Goal: Task Accomplishment & Management: Use online tool/utility

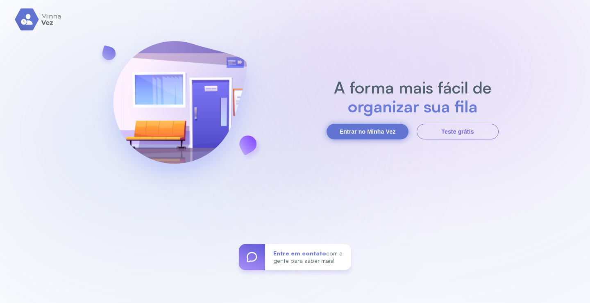
click at [381, 133] on button "Entrar no Minha Vez" at bounding box center [368, 132] width 82 height 16
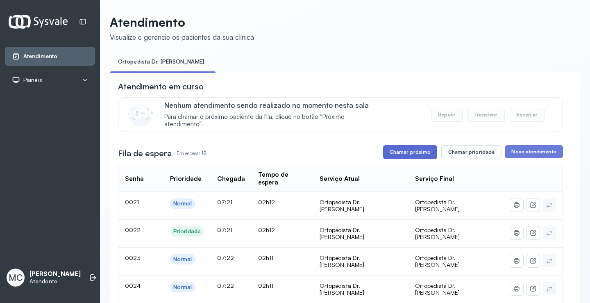
click at [400, 155] on button "Chamar próximo" at bounding box center [410, 152] width 54 height 14
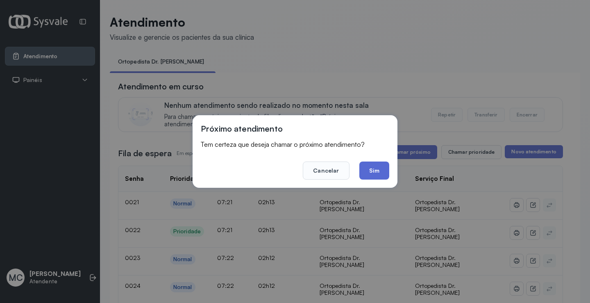
click at [379, 174] on button "Sim" at bounding box center [374, 170] width 30 height 18
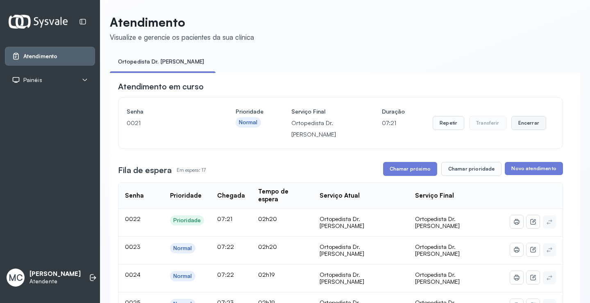
click at [518, 129] on button "Encerrar" at bounding box center [528, 123] width 35 height 14
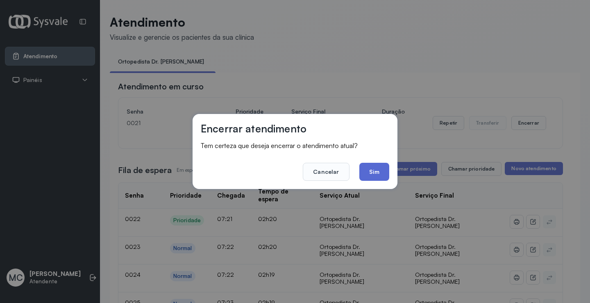
click at [373, 169] on button "Sim" at bounding box center [374, 172] width 30 height 18
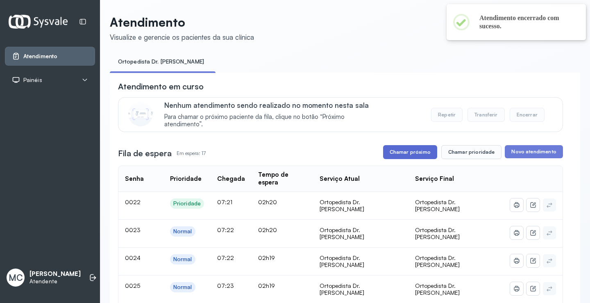
click at [397, 152] on button "Chamar próximo" at bounding box center [410, 152] width 54 height 14
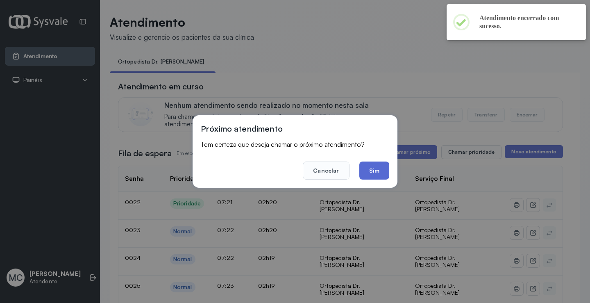
click at [368, 172] on button "Sim" at bounding box center [374, 170] width 30 height 18
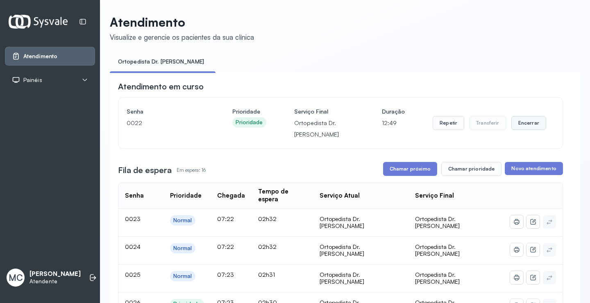
click at [524, 123] on button "Encerrar" at bounding box center [528, 123] width 35 height 14
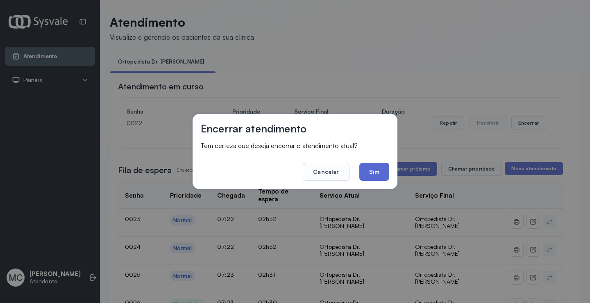
click at [366, 167] on button "Sim" at bounding box center [374, 172] width 30 height 18
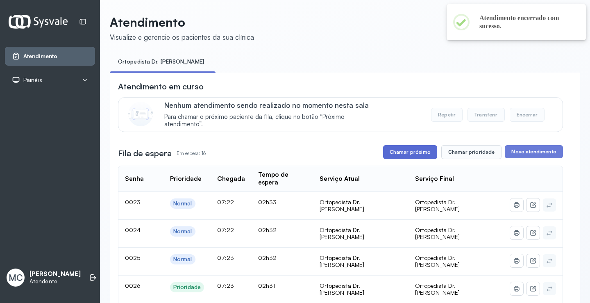
click at [407, 149] on button "Chamar próximo" at bounding box center [410, 152] width 54 height 14
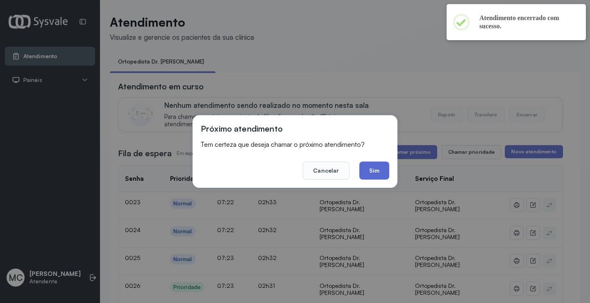
click at [381, 177] on button "Sim" at bounding box center [374, 170] width 30 height 18
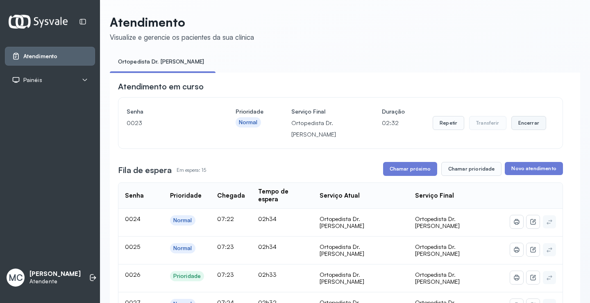
click at [526, 125] on button "Encerrar" at bounding box center [528, 123] width 35 height 14
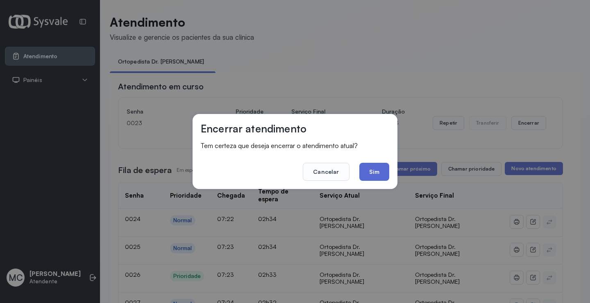
click at [377, 170] on button "Sim" at bounding box center [374, 172] width 30 height 18
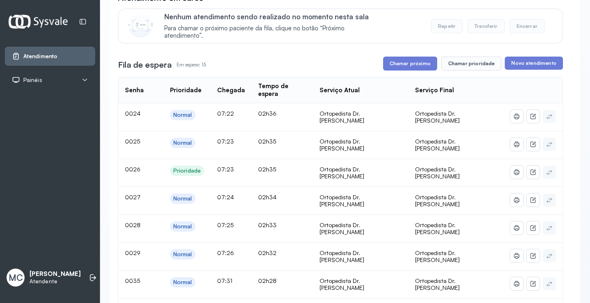
scroll to position [82, 0]
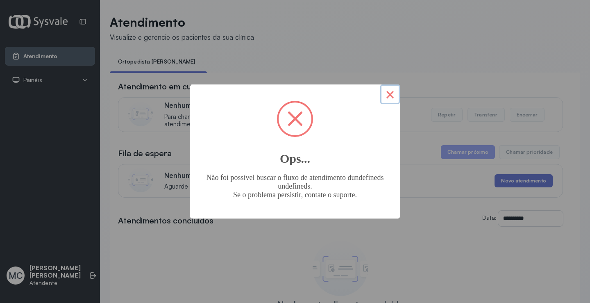
click at [388, 95] on button "×" at bounding box center [390, 94] width 20 height 20
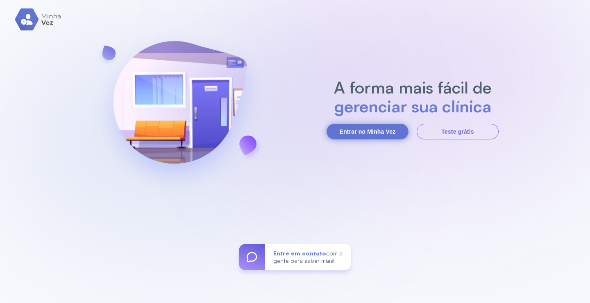
click at [366, 128] on button "Entrar no Minha Vez" at bounding box center [368, 132] width 82 height 16
click at [365, 128] on button "Entrar no Minha Vez" at bounding box center [368, 132] width 82 height 16
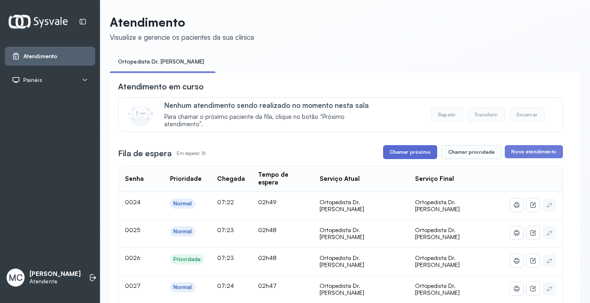
click at [393, 159] on button "Chamar próximo" at bounding box center [410, 152] width 54 height 14
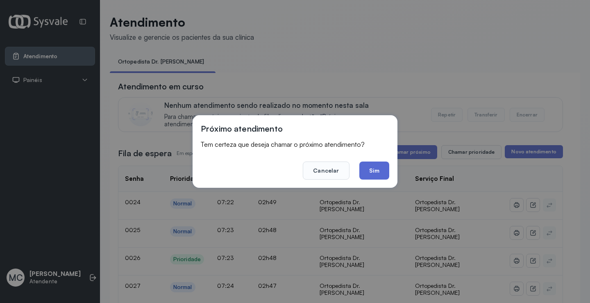
click at [383, 168] on button "Sim" at bounding box center [374, 170] width 30 height 18
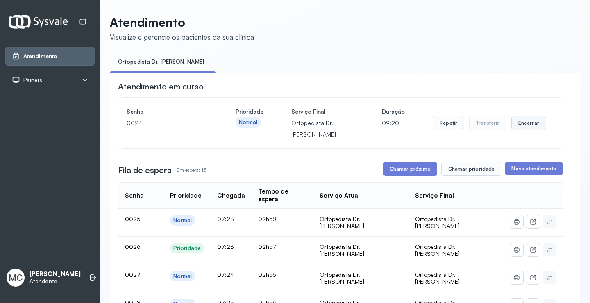
click at [521, 124] on button "Encerrar" at bounding box center [528, 123] width 35 height 14
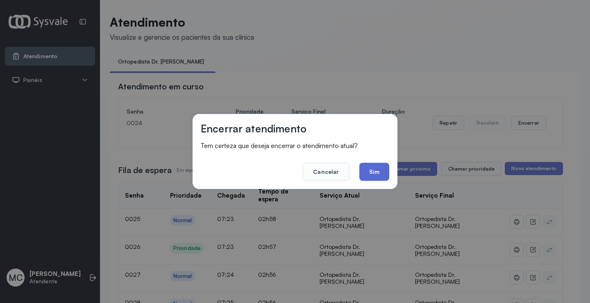
click at [373, 164] on button "Sim" at bounding box center [374, 172] width 30 height 18
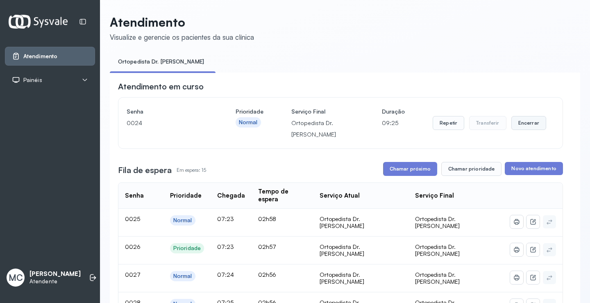
click at [523, 129] on button "Encerrar" at bounding box center [528, 123] width 35 height 14
click at [533, 126] on button "Encerrar" at bounding box center [528, 123] width 35 height 14
click at [530, 130] on button "Encerrar" at bounding box center [528, 123] width 35 height 14
click at [514, 129] on button "Encerrar" at bounding box center [528, 123] width 35 height 14
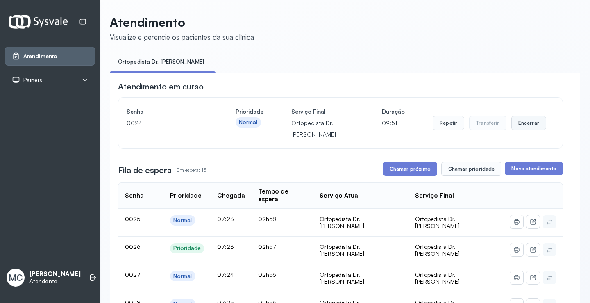
click at [514, 129] on button "Encerrar" at bounding box center [528, 123] width 35 height 14
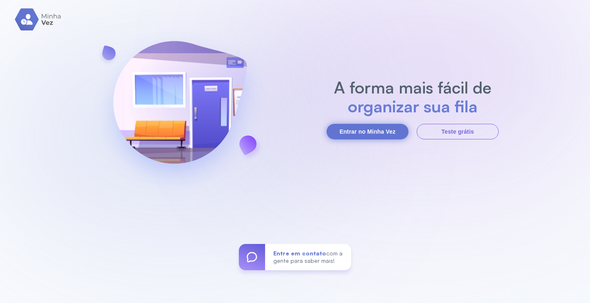
click at [368, 135] on button "Entrar no Minha Vez" at bounding box center [368, 132] width 82 height 16
click at [369, 134] on button "Entrar no Minha Vez" at bounding box center [368, 132] width 82 height 16
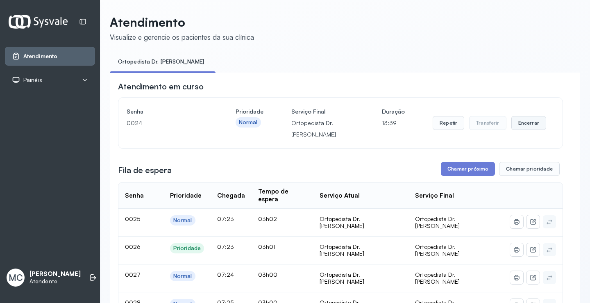
click at [525, 120] on button "Encerrar" at bounding box center [528, 123] width 35 height 14
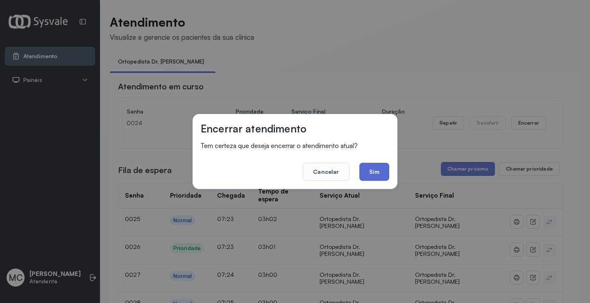
click at [373, 175] on button "Sim" at bounding box center [374, 172] width 30 height 18
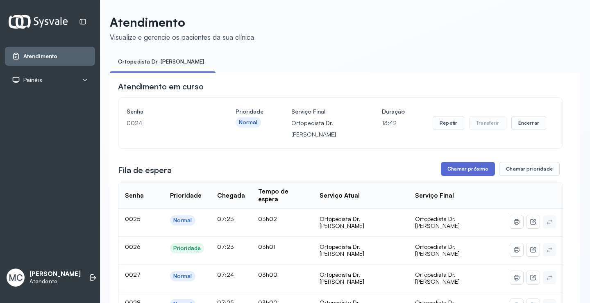
click at [470, 170] on button "Chamar próximo" at bounding box center [468, 169] width 54 height 14
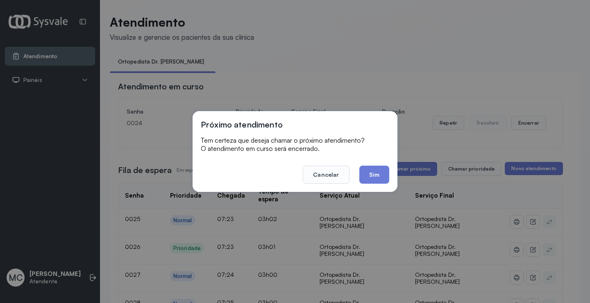
click at [417, 137] on div "Próximo atendimento Tem certeza que deseja chamar o próximo atendimento? O aten…" at bounding box center [295, 151] width 590 height 303
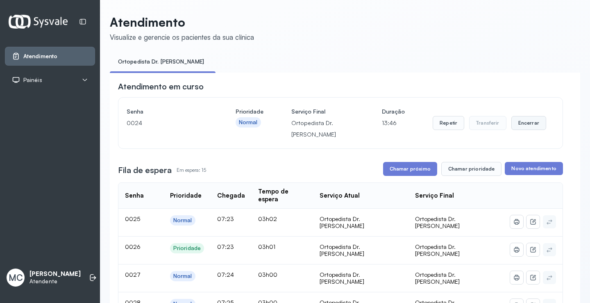
click at [523, 128] on button "Encerrar" at bounding box center [528, 123] width 35 height 14
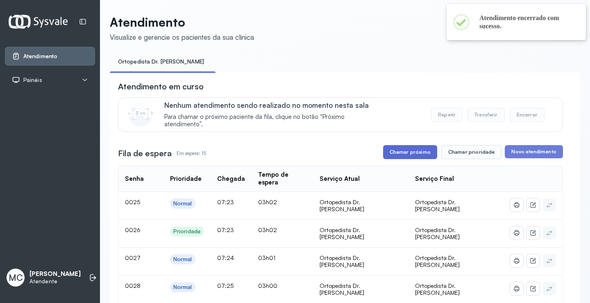
click at [414, 152] on button "Chamar próximo" at bounding box center [410, 152] width 54 height 14
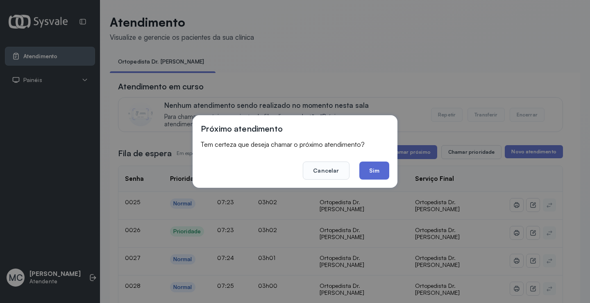
click at [372, 171] on button "Sim" at bounding box center [374, 170] width 30 height 18
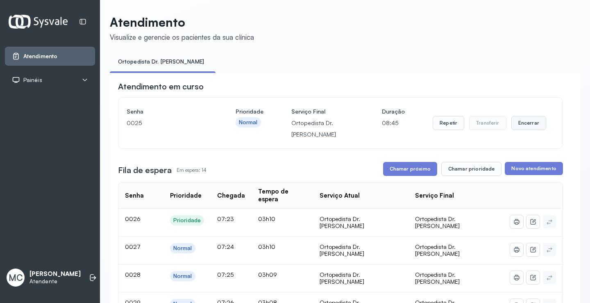
click at [527, 127] on button "Encerrar" at bounding box center [528, 123] width 35 height 14
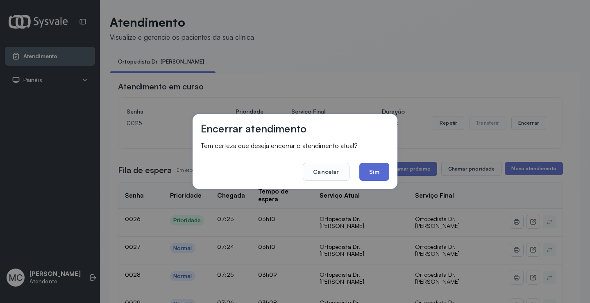
click at [377, 171] on button "Sim" at bounding box center [374, 172] width 30 height 18
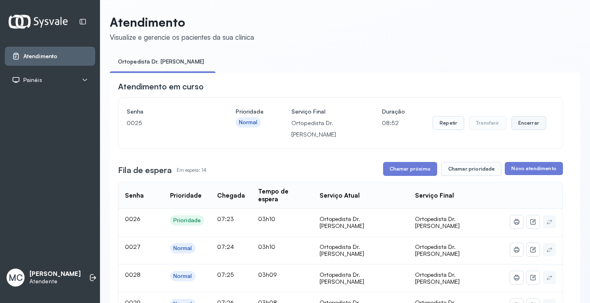
click at [518, 126] on button "Encerrar" at bounding box center [528, 123] width 35 height 14
click at [429, 175] on button "Chamar próximo" at bounding box center [410, 169] width 54 height 14
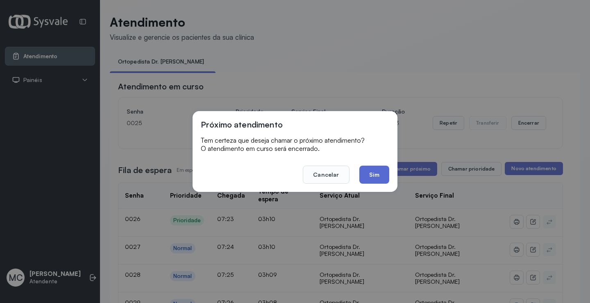
click at [384, 172] on button "Sim" at bounding box center [374, 175] width 30 height 18
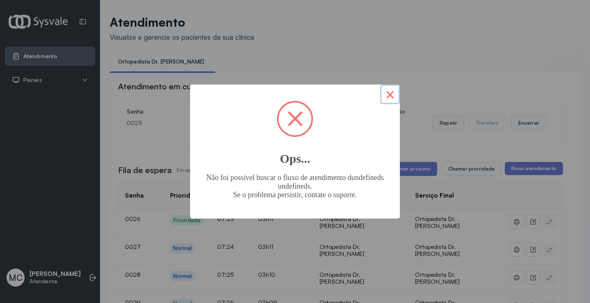
click at [396, 97] on button "×" at bounding box center [390, 94] width 20 height 20
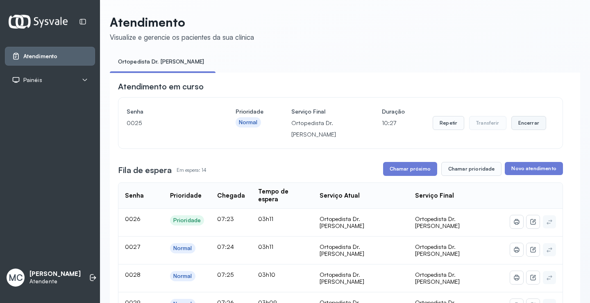
click at [514, 129] on button "Encerrar" at bounding box center [528, 123] width 35 height 14
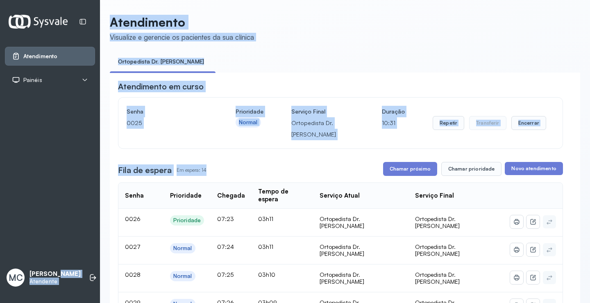
drag, startPoint x: 202, startPoint y: 176, endPoint x: 117, endPoint y: 162, distance: 86.8
click at [98, 174] on div "Atendimento Painéis Tv MC Mauricio Cardoso Ribeiro Junior Atendente Atendimento…" at bounding box center [295, 151] width 590 height 303
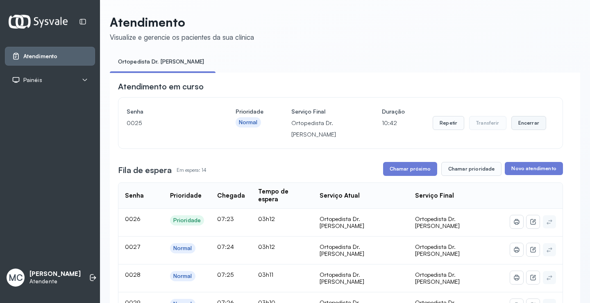
click at [516, 125] on button "Encerrar" at bounding box center [528, 123] width 35 height 14
click at [535, 122] on button "Encerrar" at bounding box center [528, 123] width 35 height 14
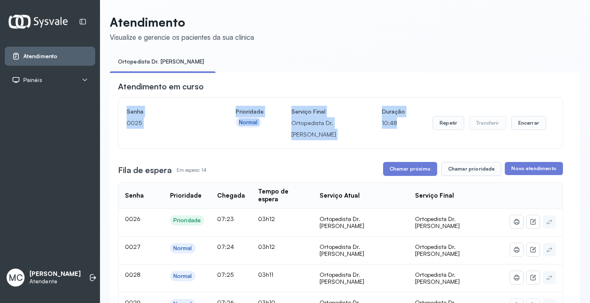
drag, startPoint x: 405, startPoint y: 128, endPoint x: 123, endPoint y: 109, distance: 282.6
click at [123, 109] on div "Senha 0025 Prioridade Normal Serviço Final Ortopedista Dr. Mauricio Duração 10:…" at bounding box center [340, 123] width 444 height 51
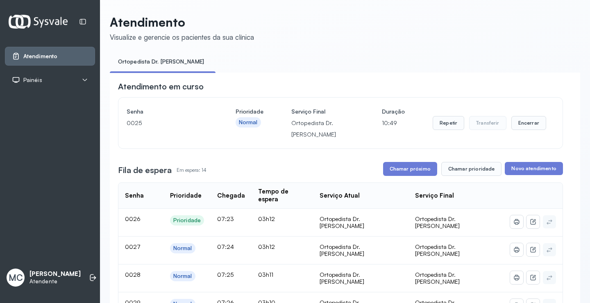
click at [358, 41] on header "Atendimento Visualize e gerencie os pacientes da sua clínica" at bounding box center [345, 28] width 470 height 27
click at [519, 125] on button "Encerrar" at bounding box center [528, 123] width 35 height 14
click at [518, 127] on button "Encerrar" at bounding box center [528, 123] width 35 height 14
click at [534, 125] on button "Encerrar" at bounding box center [528, 123] width 35 height 14
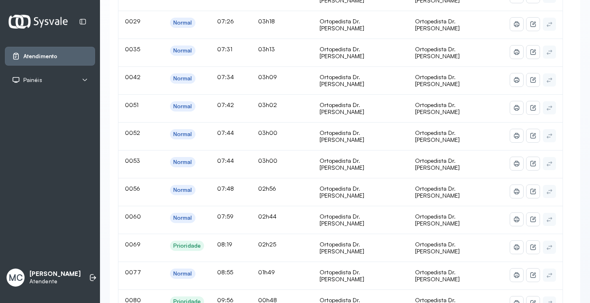
scroll to position [18, 0]
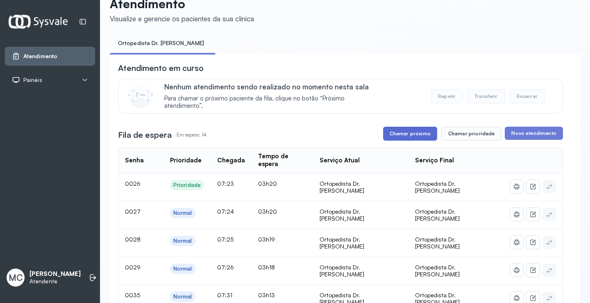
click at [398, 137] on button "Chamar próximo" at bounding box center [410, 134] width 54 height 14
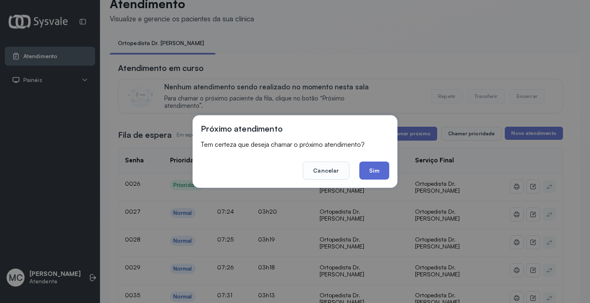
click at [375, 178] on button "Sim" at bounding box center [374, 170] width 30 height 18
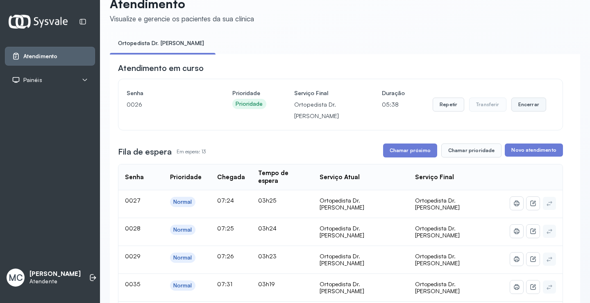
click at [512, 102] on button "Encerrar" at bounding box center [528, 105] width 35 height 14
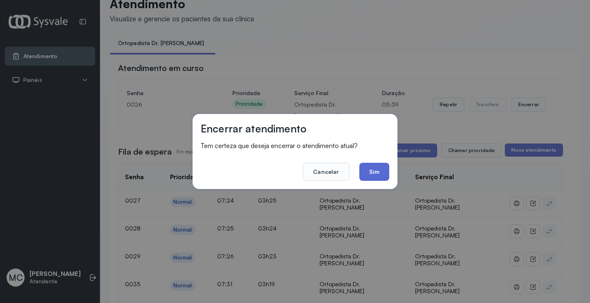
click at [376, 168] on button "Sim" at bounding box center [374, 172] width 30 height 18
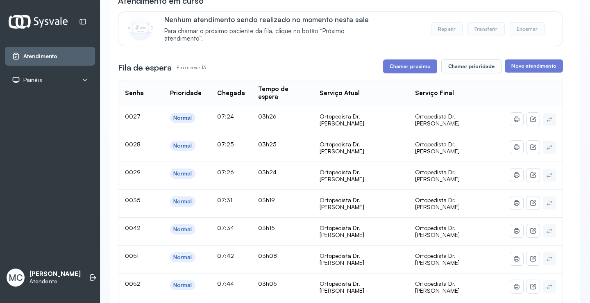
scroll to position [16, 0]
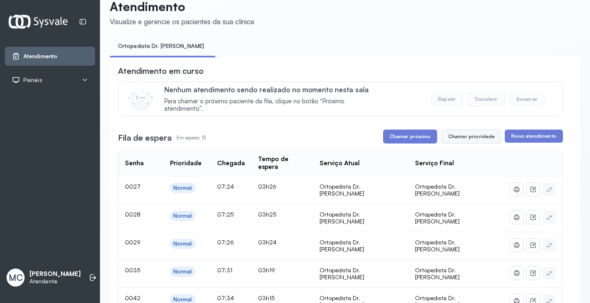
click at [470, 141] on button "Chamar prioridade" at bounding box center [471, 136] width 61 height 14
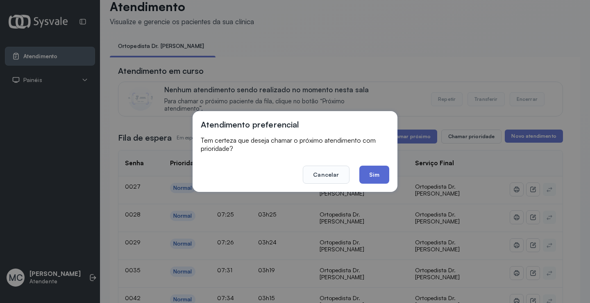
click at [378, 172] on button "Sim" at bounding box center [374, 175] width 30 height 18
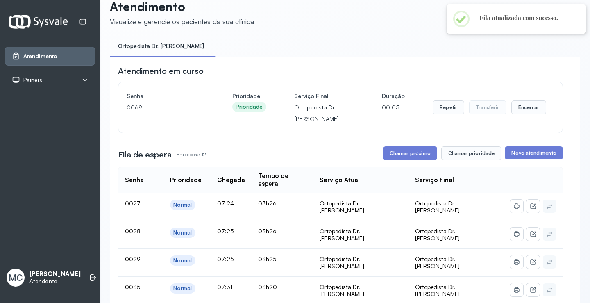
click at [523, 118] on div "Repetir Transferir Encerrar" at bounding box center [490, 107] width 114 height 34
click at [523, 113] on button "Encerrar" at bounding box center [528, 107] width 35 height 14
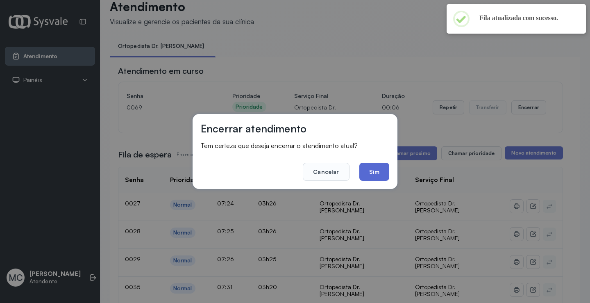
click at [379, 172] on button "Sim" at bounding box center [374, 172] width 30 height 18
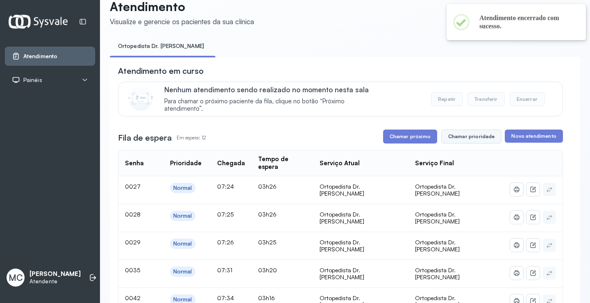
click at [478, 140] on button "Chamar prioridade" at bounding box center [471, 136] width 61 height 14
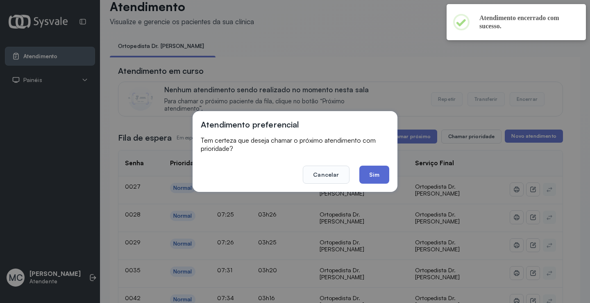
click at [382, 172] on button "Sim" at bounding box center [374, 175] width 30 height 18
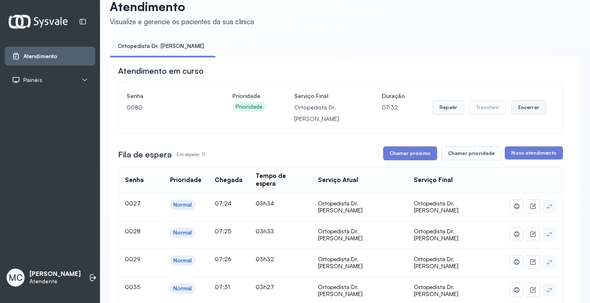
click at [530, 110] on button "Encerrar" at bounding box center [528, 107] width 35 height 14
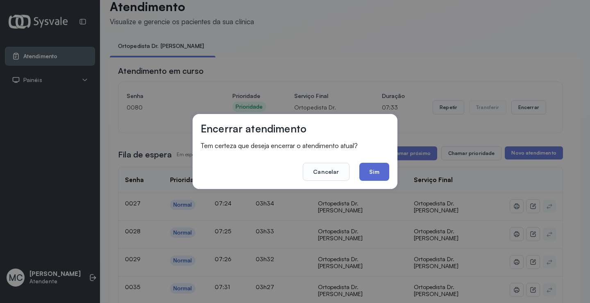
click at [377, 173] on button "Sim" at bounding box center [374, 172] width 30 height 18
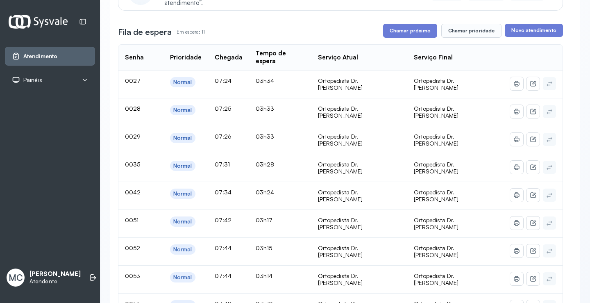
scroll to position [98, 0]
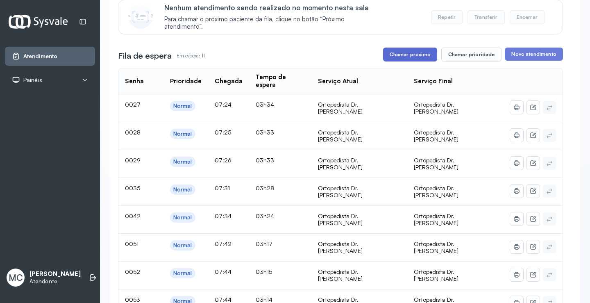
click at [413, 59] on button "Chamar próximo" at bounding box center [410, 55] width 54 height 14
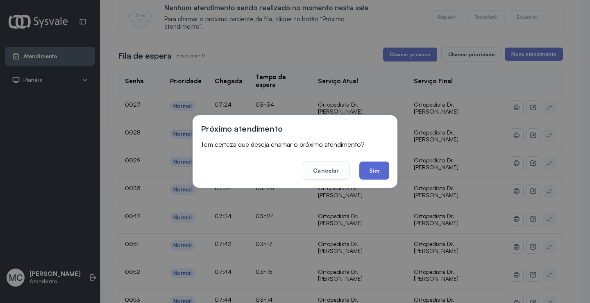
click at [369, 173] on button "Sim" at bounding box center [374, 170] width 30 height 18
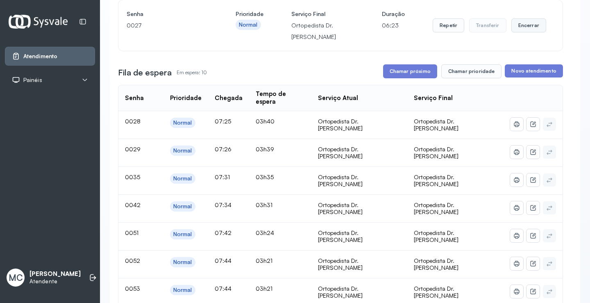
click at [528, 29] on button "Encerrar" at bounding box center [528, 25] width 35 height 14
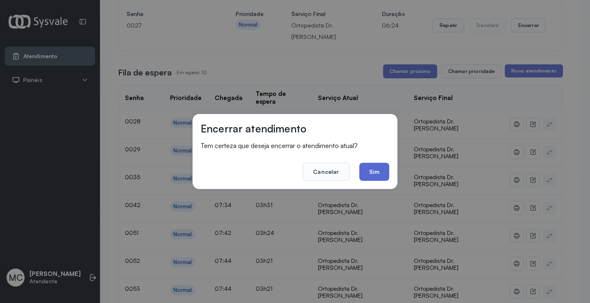
click at [381, 174] on button "Sim" at bounding box center [374, 172] width 30 height 18
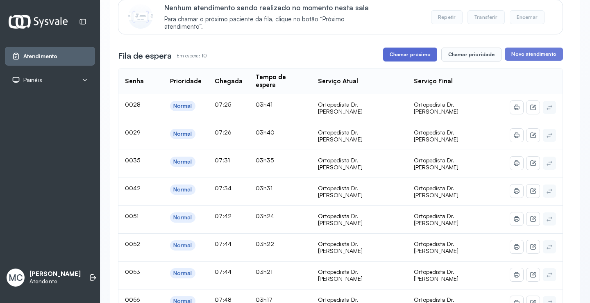
click at [402, 56] on button "Chamar próximo" at bounding box center [410, 55] width 54 height 14
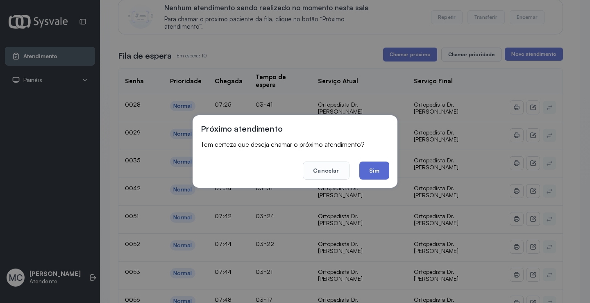
click at [363, 164] on button "Sim" at bounding box center [374, 170] width 30 height 18
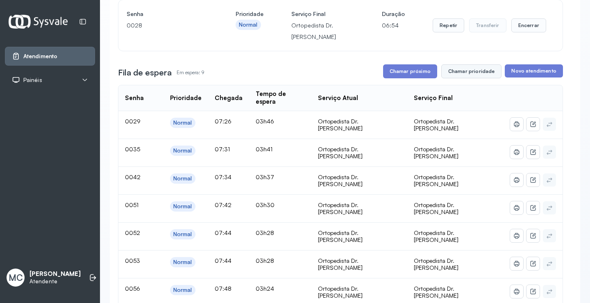
scroll to position [0, 0]
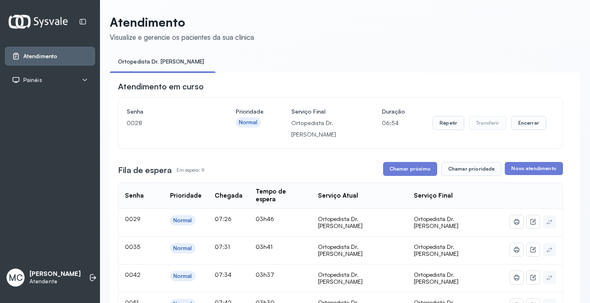
click at [513, 114] on div "Repetir Transferir Encerrar" at bounding box center [490, 123] width 114 height 34
click at [517, 129] on button "Encerrar" at bounding box center [528, 123] width 35 height 14
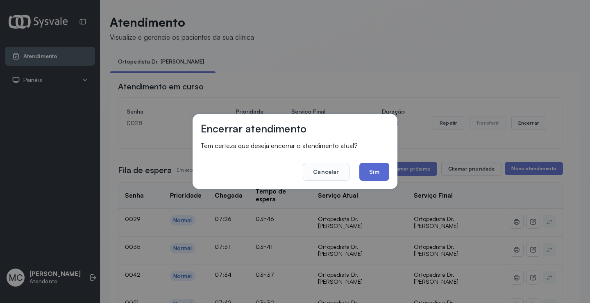
click at [378, 164] on button "Sim" at bounding box center [374, 172] width 30 height 18
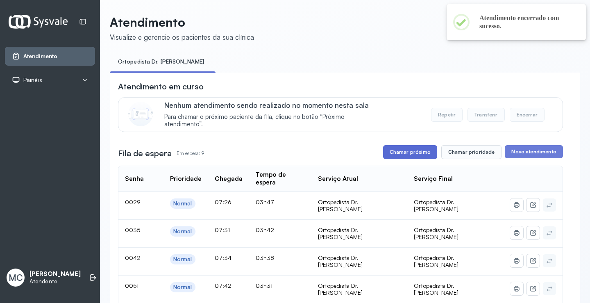
click at [416, 156] on button "Chamar próximo" at bounding box center [410, 152] width 54 height 14
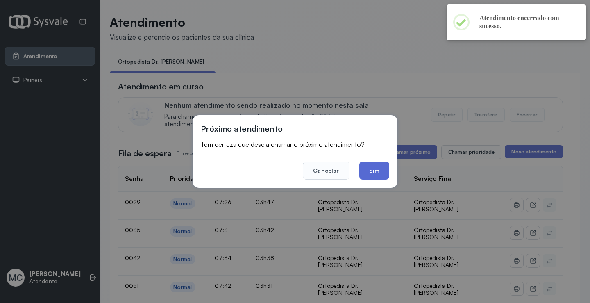
click at [371, 176] on button "Sim" at bounding box center [374, 170] width 30 height 18
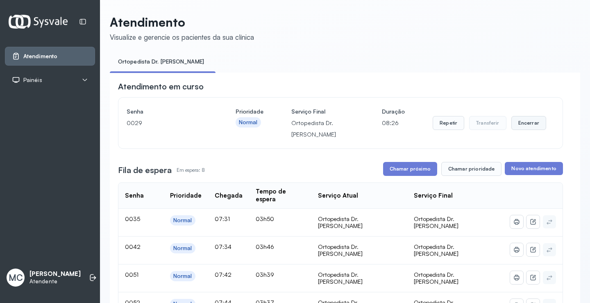
click at [521, 126] on button "Encerrar" at bounding box center [528, 123] width 35 height 14
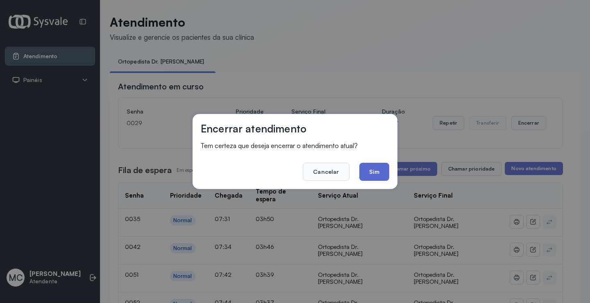
click at [380, 168] on button "Sim" at bounding box center [374, 172] width 30 height 18
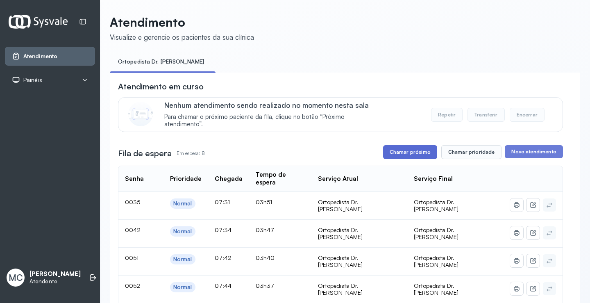
click at [406, 153] on button "Chamar próximo" at bounding box center [410, 152] width 54 height 14
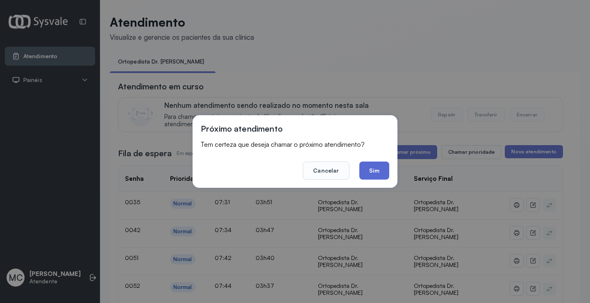
click at [377, 170] on button "Sim" at bounding box center [374, 170] width 30 height 18
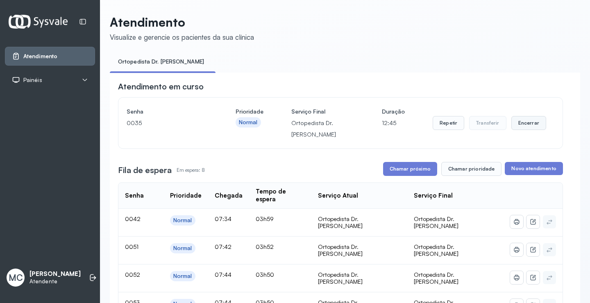
click at [517, 123] on button "Encerrar" at bounding box center [528, 123] width 35 height 14
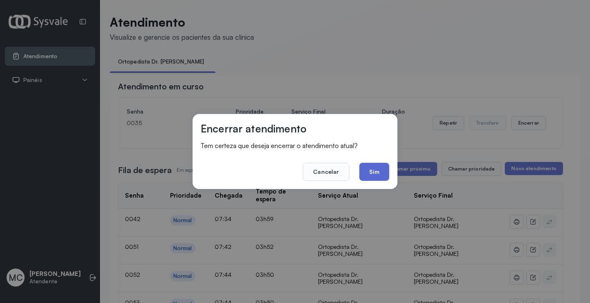
click at [378, 170] on button "Sim" at bounding box center [374, 172] width 30 height 18
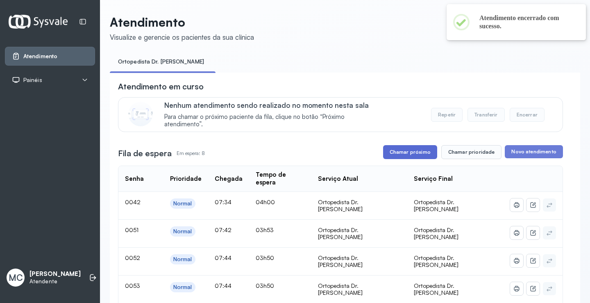
click at [400, 151] on button "Chamar próximo" at bounding box center [410, 152] width 54 height 14
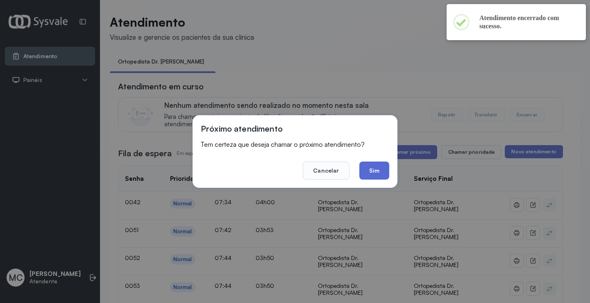
click at [369, 171] on button "Sim" at bounding box center [374, 170] width 30 height 18
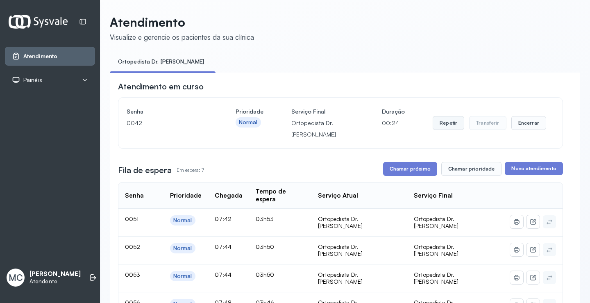
click at [447, 120] on button "Repetir" at bounding box center [449, 123] width 32 height 14
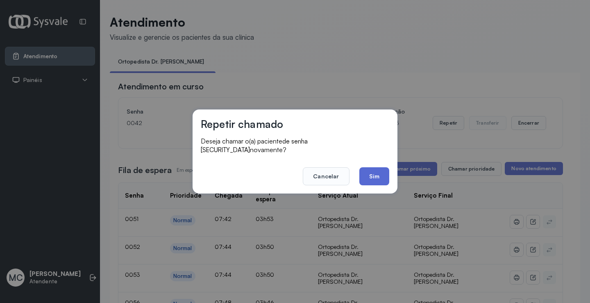
click at [384, 170] on button "Sim" at bounding box center [374, 176] width 30 height 18
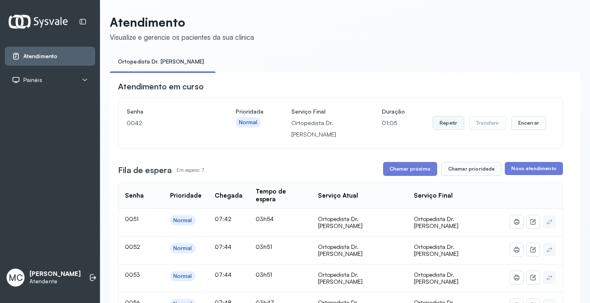
click at [449, 124] on button "Repetir" at bounding box center [449, 123] width 32 height 14
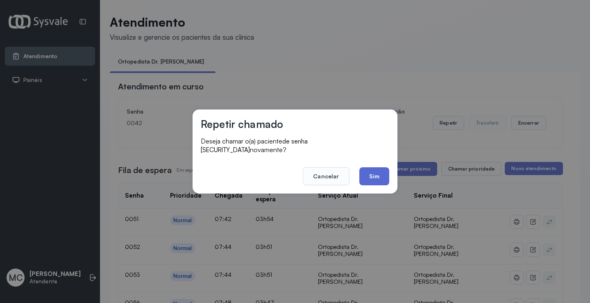
click at [382, 178] on button "Sim" at bounding box center [374, 176] width 30 height 18
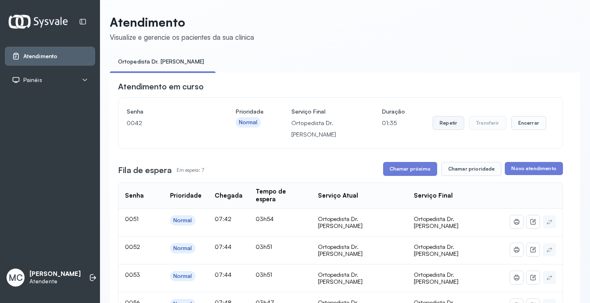
click at [444, 124] on button "Repetir" at bounding box center [449, 123] width 32 height 14
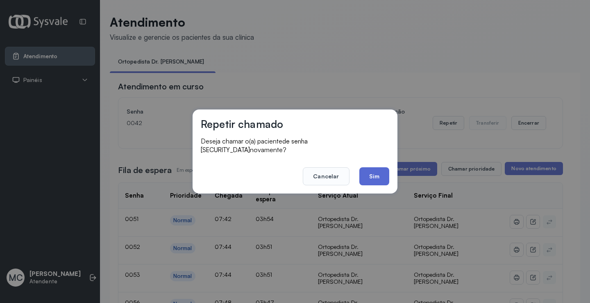
click at [367, 172] on button "Sim" at bounding box center [374, 176] width 30 height 18
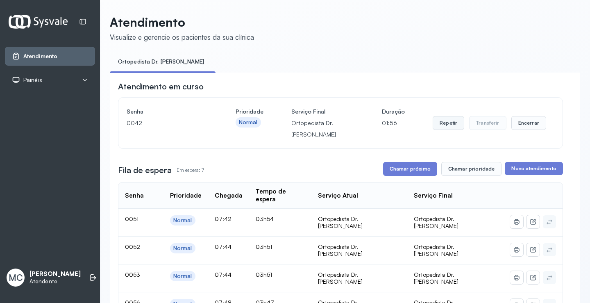
click at [440, 125] on button "Repetir" at bounding box center [449, 123] width 32 height 14
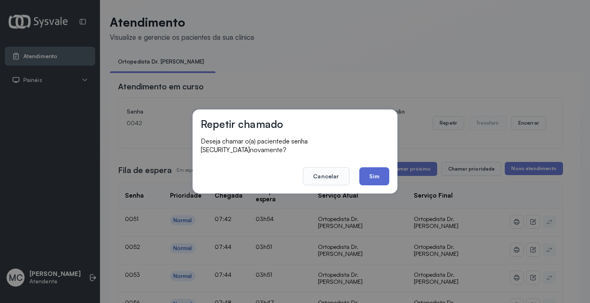
click at [376, 170] on button "Sim" at bounding box center [374, 176] width 30 height 18
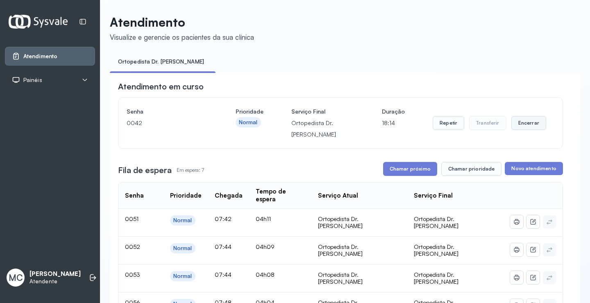
click at [530, 129] on button "Encerrar" at bounding box center [528, 123] width 35 height 14
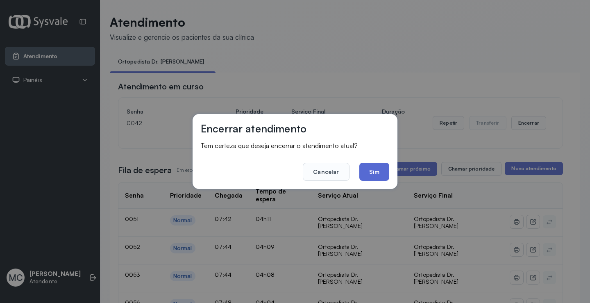
click at [378, 179] on button "Sim" at bounding box center [374, 172] width 30 height 18
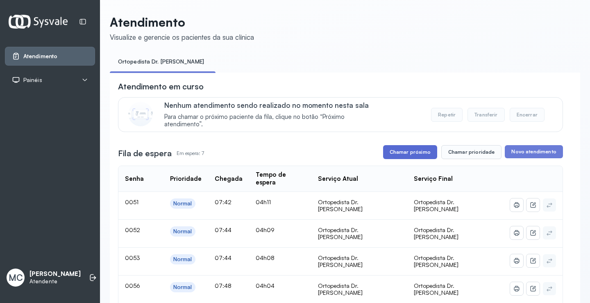
click at [399, 158] on button "Chamar próximo" at bounding box center [410, 152] width 54 height 14
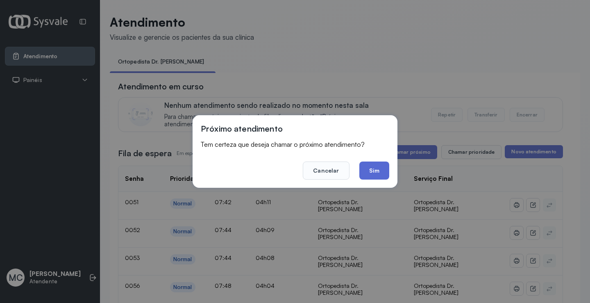
click at [379, 175] on button "Sim" at bounding box center [374, 170] width 30 height 18
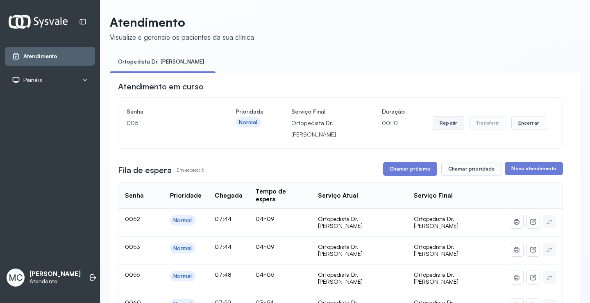
click at [453, 128] on button "Repetir" at bounding box center [449, 123] width 32 height 14
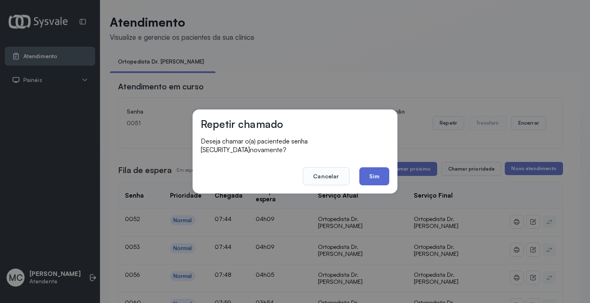
click at [371, 179] on button "Sim" at bounding box center [374, 176] width 30 height 18
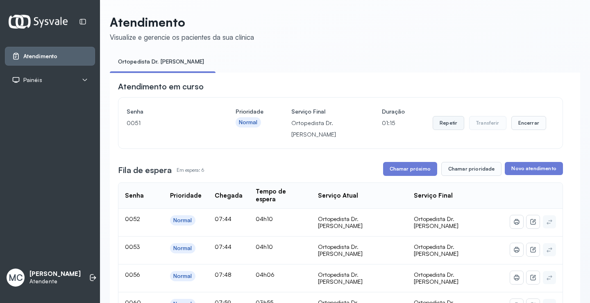
click at [442, 128] on button "Repetir" at bounding box center [449, 123] width 32 height 14
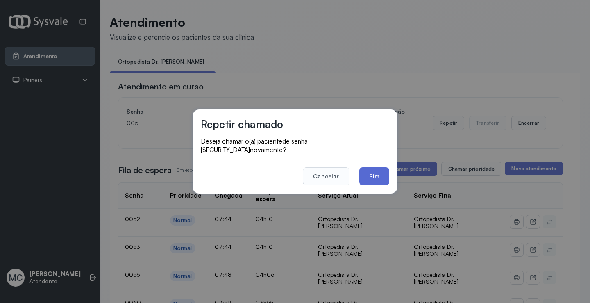
click at [382, 173] on button "Sim" at bounding box center [374, 176] width 30 height 18
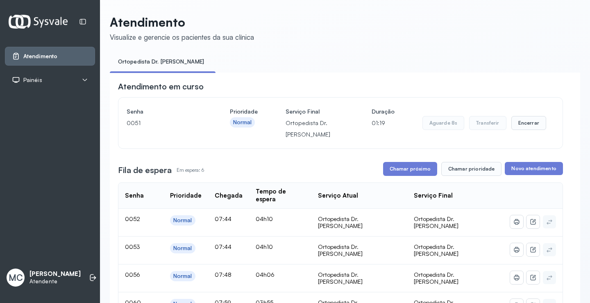
click at [48, 79] on div "Painéis" at bounding box center [50, 80] width 76 height 8
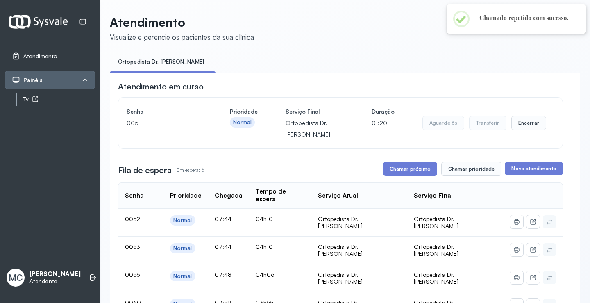
click at [25, 100] on div "Tv" at bounding box center [59, 99] width 72 height 7
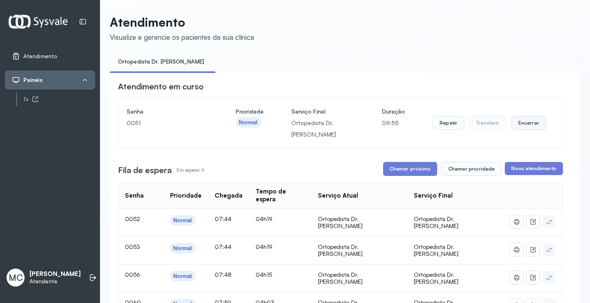
click at [523, 122] on button "Encerrar" at bounding box center [528, 123] width 35 height 14
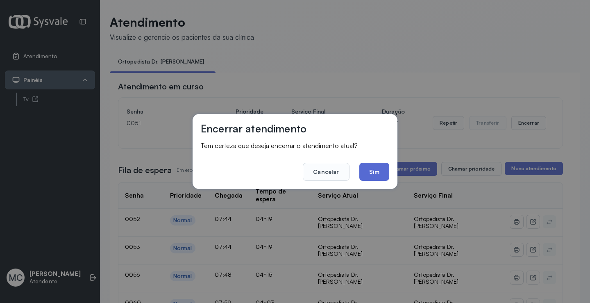
click at [368, 175] on button "Sim" at bounding box center [374, 172] width 30 height 18
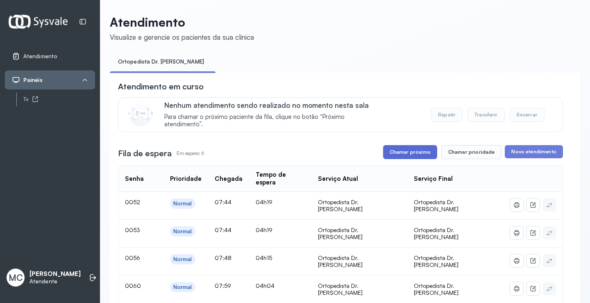
click at [411, 155] on button "Chamar próximo" at bounding box center [410, 152] width 54 height 14
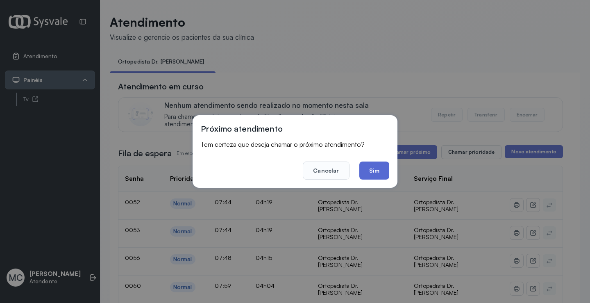
click at [376, 174] on button "Sim" at bounding box center [374, 170] width 30 height 18
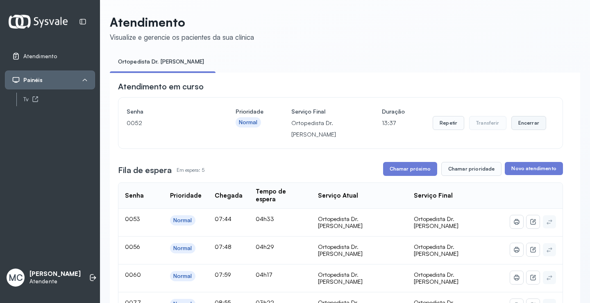
click at [518, 126] on button "Encerrar" at bounding box center [528, 123] width 35 height 14
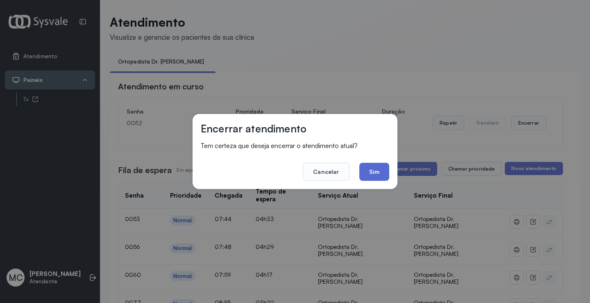
click at [373, 166] on button "Sim" at bounding box center [374, 172] width 30 height 18
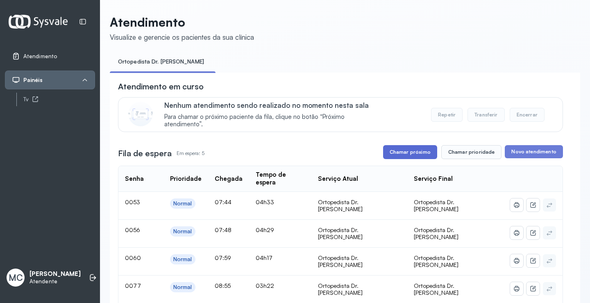
click at [397, 153] on button "Chamar próximo" at bounding box center [410, 152] width 54 height 14
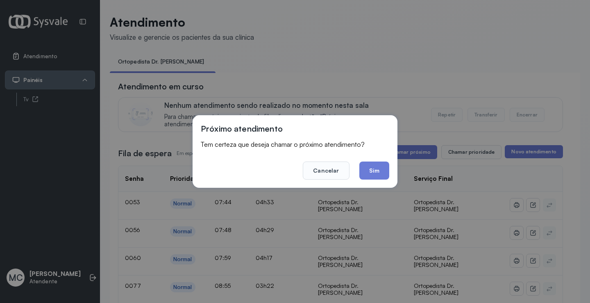
click at [379, 160] on footer "Cancelar Sim" at bounding box center [295, 165] width 189 height 30
click at [378, 170] on button "Sim" at bounding box center [374, 170] width 30 height 18
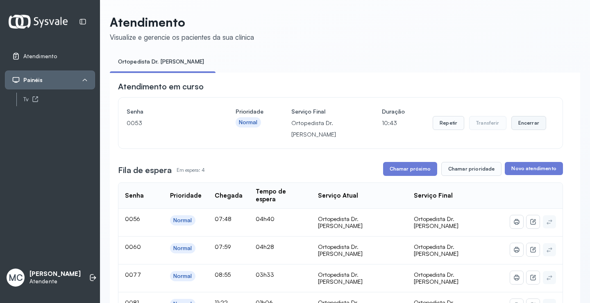
click at [527, 126] on button "Encerrar" at bounding box center [528, 123] width 35 height 14
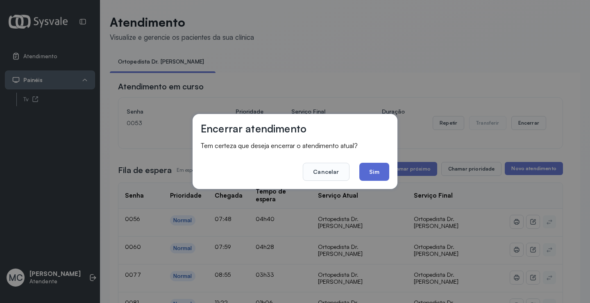
click at [368, 177] on button "Sim" at bounding box center [374, 172] width 30 height 18
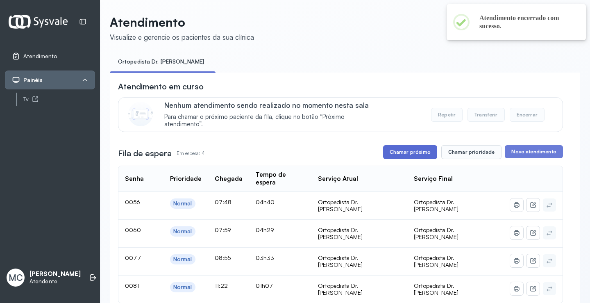
click at [395, 158] on button "Chamar próximo" at bounding box center [410, 152] width 54 height 14
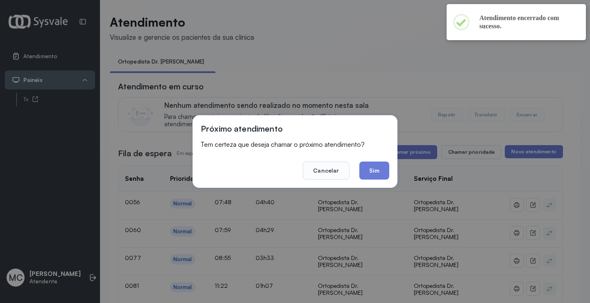
click at [377, 184] on div "Próximo atendimento Tem certeza que deseja chamar o próximo atendimento? Cancel…" at bounding box center [295, 151] width 205 height 73
click at [377, 173] on button "Sim" at bounding box center [374, 170] width 30 height 18
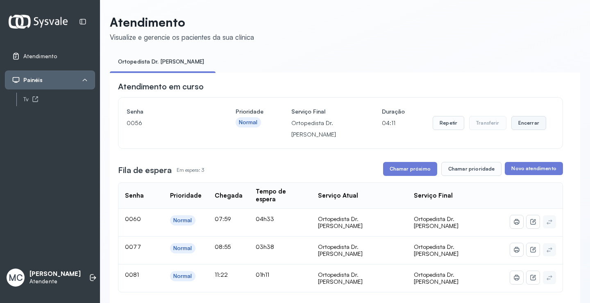
click at [524, 129] on button "Encerrar" at bounding box center [528, 123] width 35 height 14
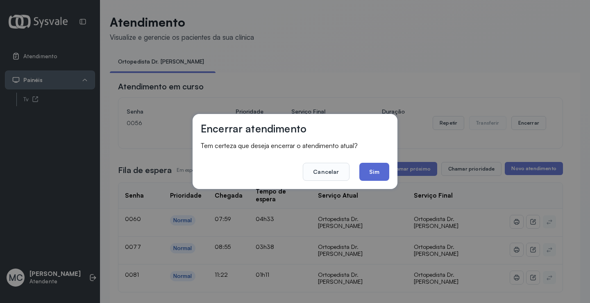
click at [373, 171] on button "Sim" at bounding box center [374, 172] width 30 height 18
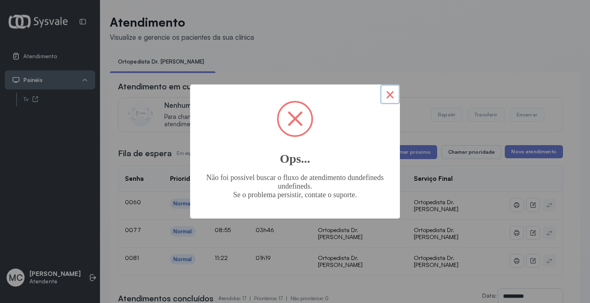
click at [394, 95] on button "×" at bounding box center [390, 94] width 20 height 20
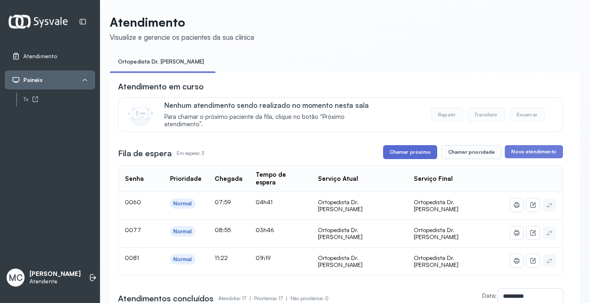
click at [399, 155] on button "Chamar próximo" at bounding box center [410, 152] width 54 height 14
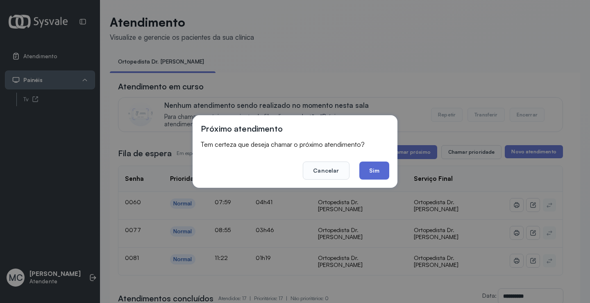
click at [383, 168] on button "Sim" at bounding box center [374, 170] width 30 height 18
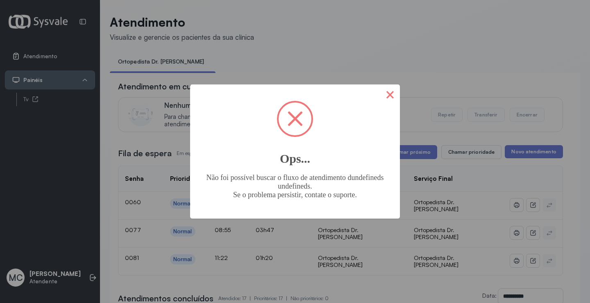
click at [384, 96] on button "×" at bounding box center [390, 94] width 20 height 20
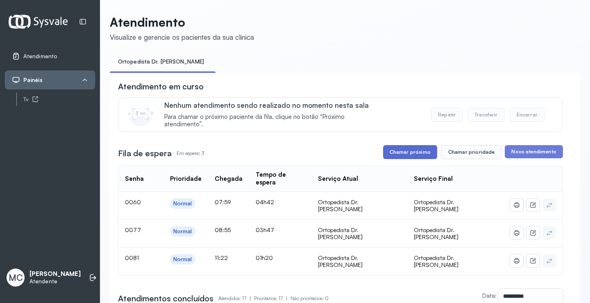
click at [402, 158] on button "Chamar próximo" at bounding box center [410, 152] width 54 height 14
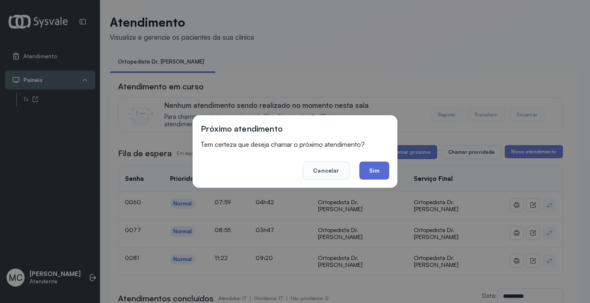
click at [375, 178] on button "Sim" at bounding box center [374, 170] width 30 height 18
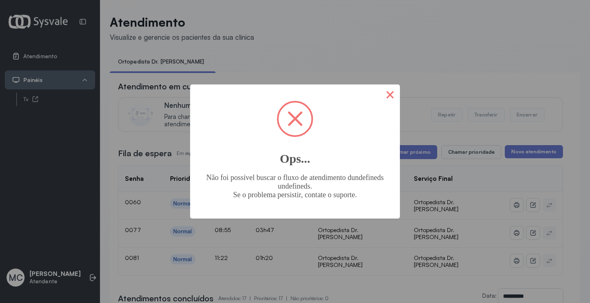
click at [389, 96] on button "×" at bounding box center [390, 94] width 20 height 20
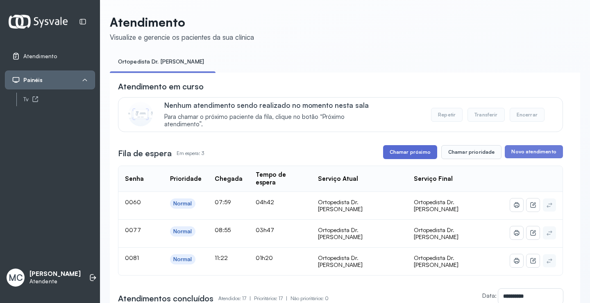
click at [413, 156] on button "Chamar próximo" at bounding box center [410, 152] width 54 height 14
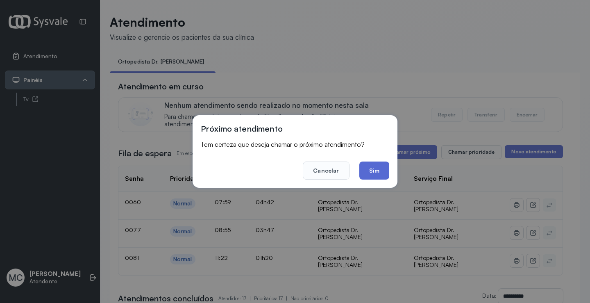
click at [370, 170] on button "Sim" at bounding box center [374, 170] width 30 height 18
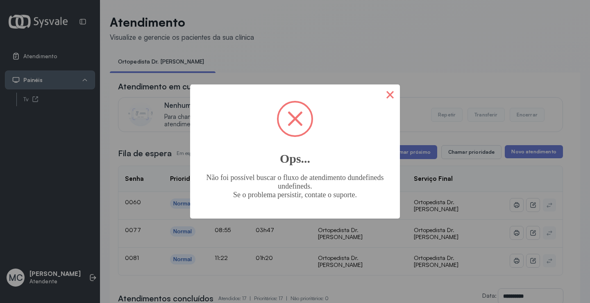
click at [392, 96] on button "×" at bounding box center [390, 94] width 20 height 20
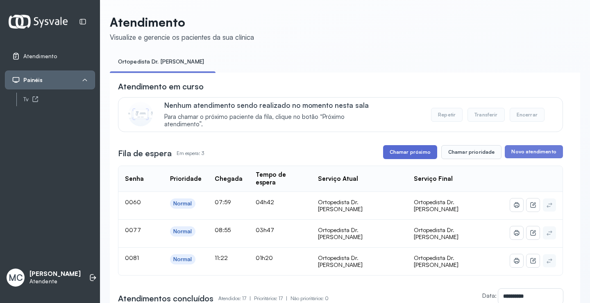
click at [417, 149] on button "Chamar próximo" at bounding box center [410, 152] width 54 height 14
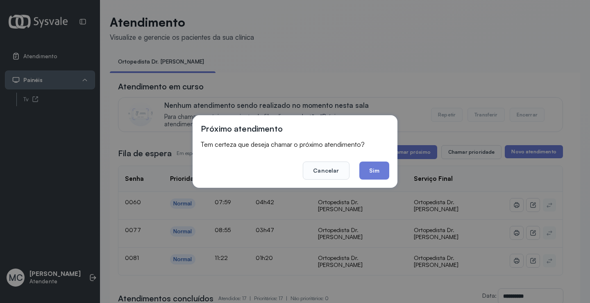
click at [370, 180] on div "Próximo atendimento Tem certeza que deseja chamar o próximo atendimento? Cancel…" at bounding box center [295, 151] width 205 height 73
click at [377, 164] on button "Sim" at bounding box center [374, 170] width 30 height 18
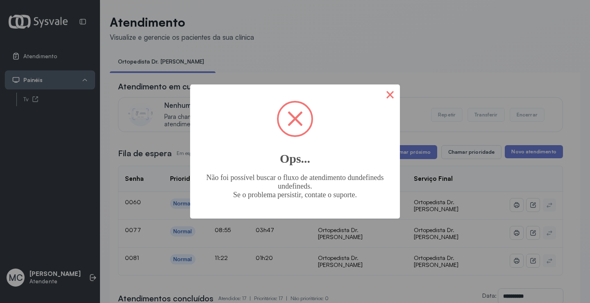
click at [388, 98] on button "×" at bounding box center [390, 94] width 20 height 20
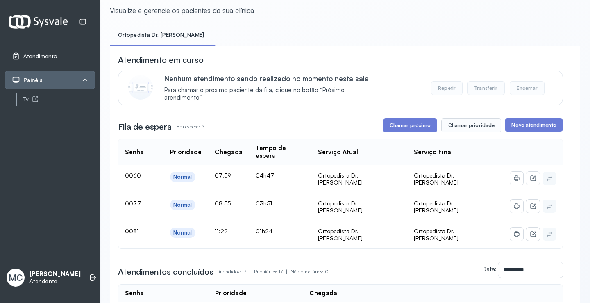
scroll to position [41, 0]
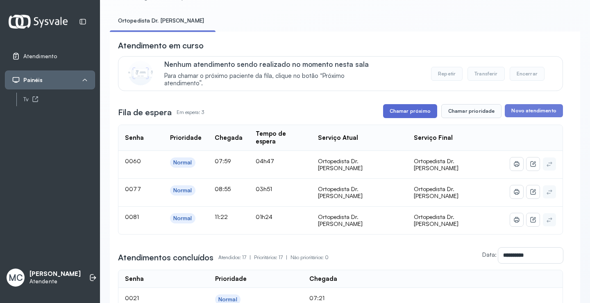
click at [409, 111] on button "Chamar próximo" at bounding box center [410, 111] width 54 height 14
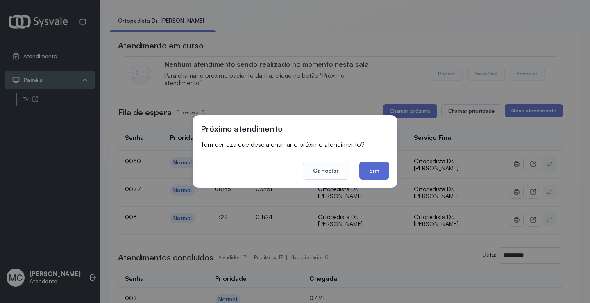
click at [378, 171] on button "Sim" at bounding box center [374, 170] width 30 height 18
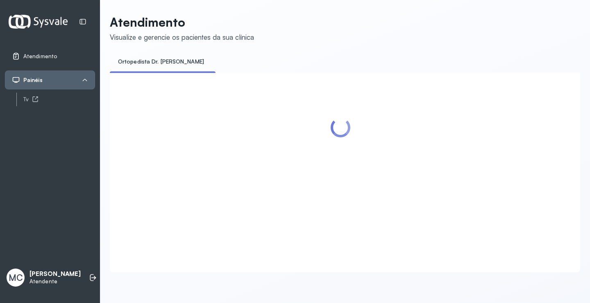
scroll to position [0, 0]
